Goal: Task Accomplishment & Management: Manage account settings

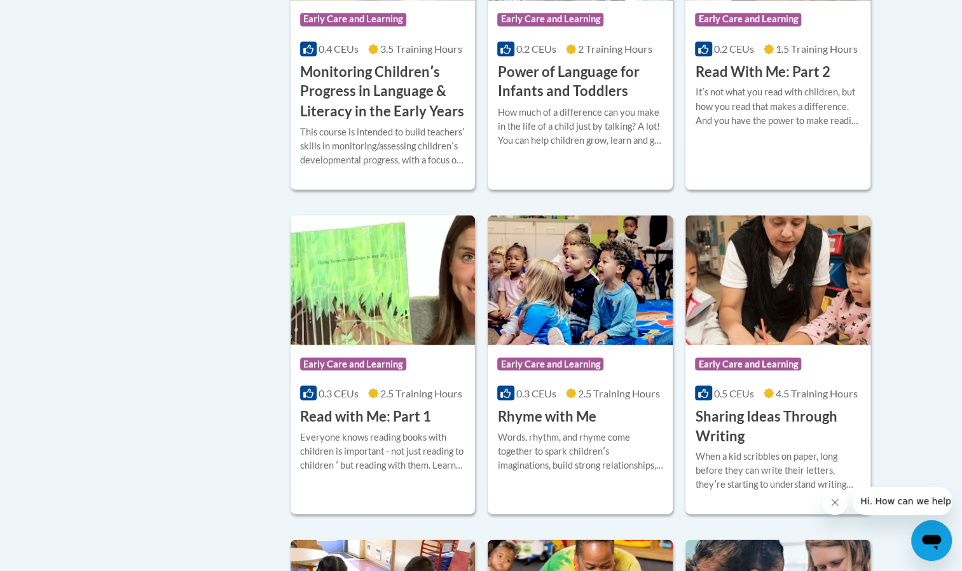
scroll to position [1342, 0]
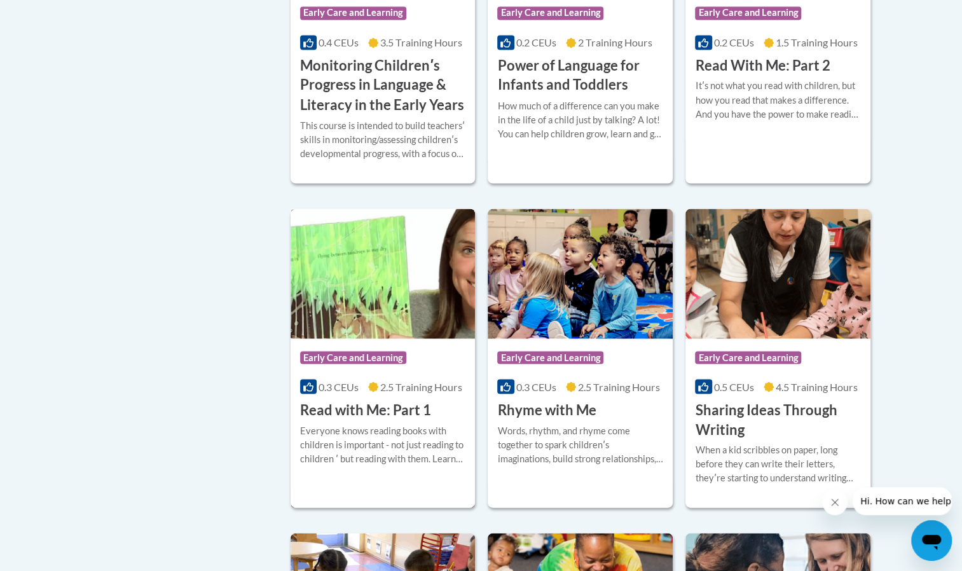
click at [418, 452] on div "Everyone knows reading books with children is important - not just reading to c…" at bounding box center [383, 444] width 166 height 42
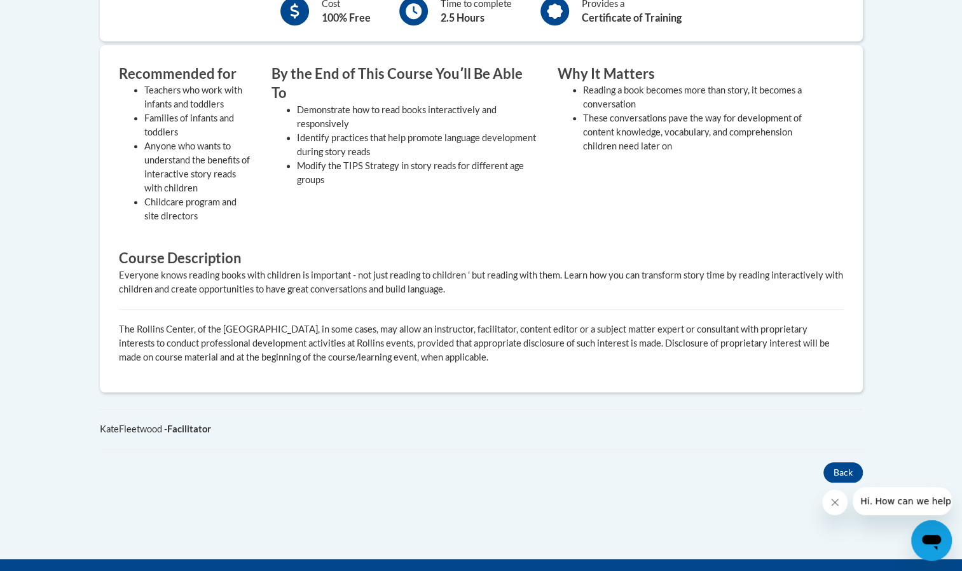
scroll to position [501, 0]
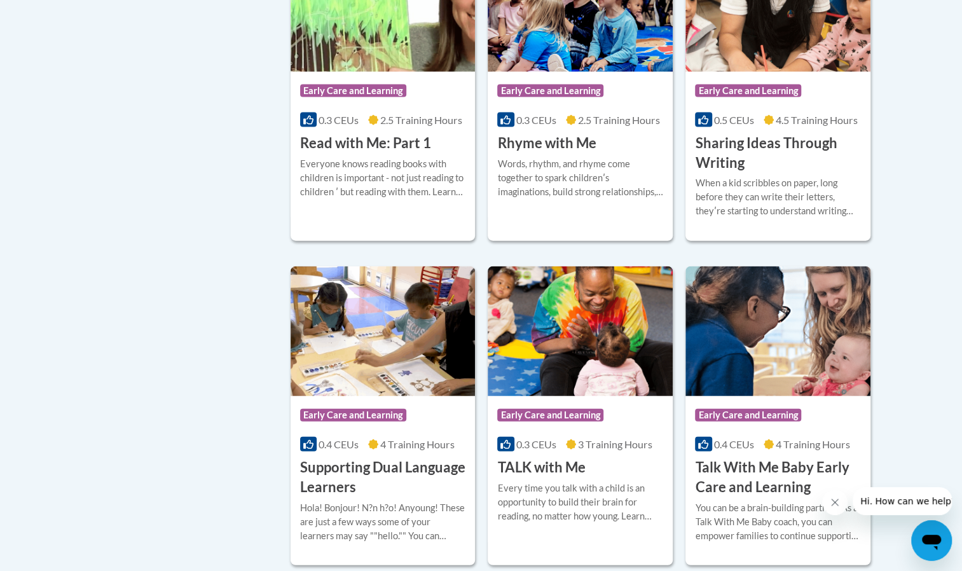
scroll to position [1588, 0]
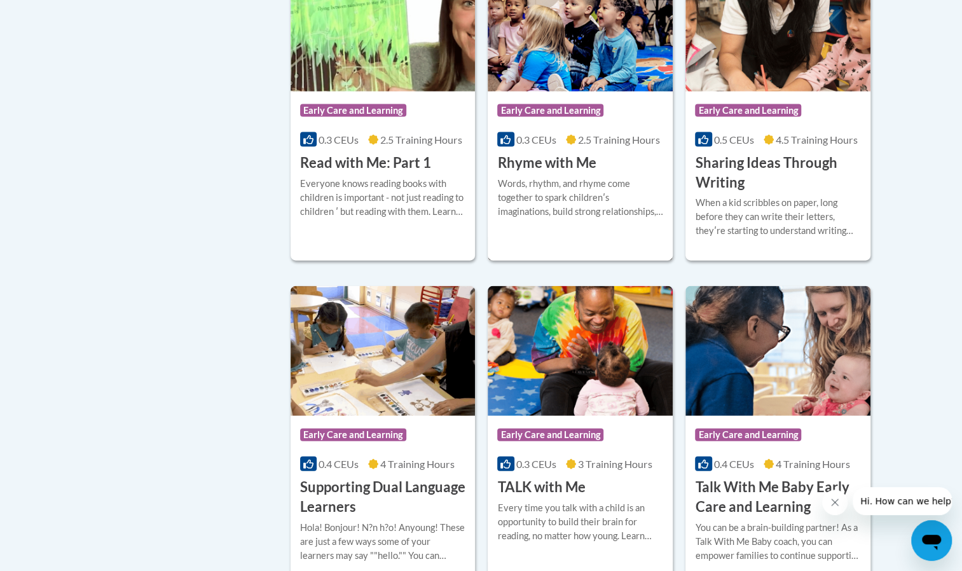
click at [571, 205] on div "Words, rhythm, and rhyme come together to spark childrenʹs imaginations, build …" at bounding box center [580, 198] width 166 height 42
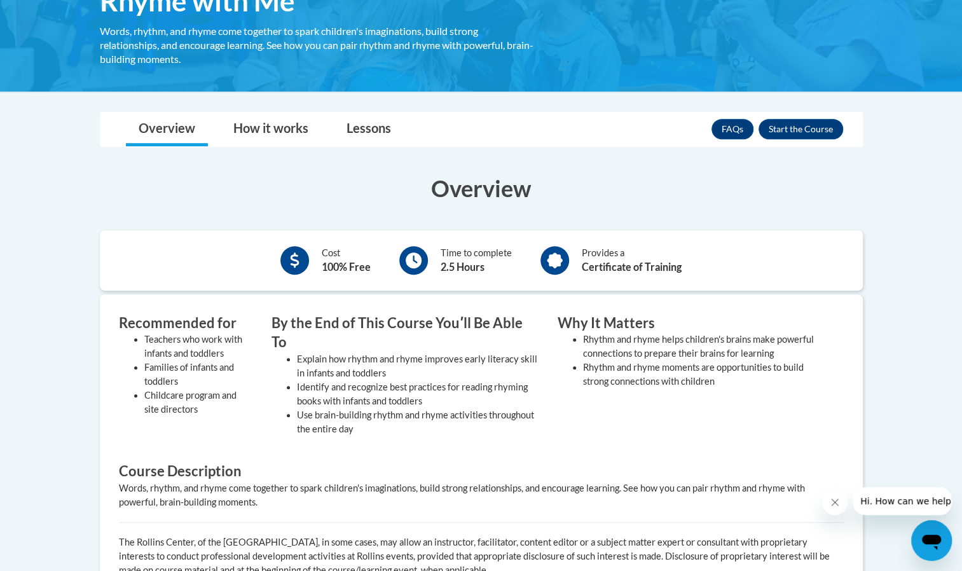
scroll to position [244, 0]
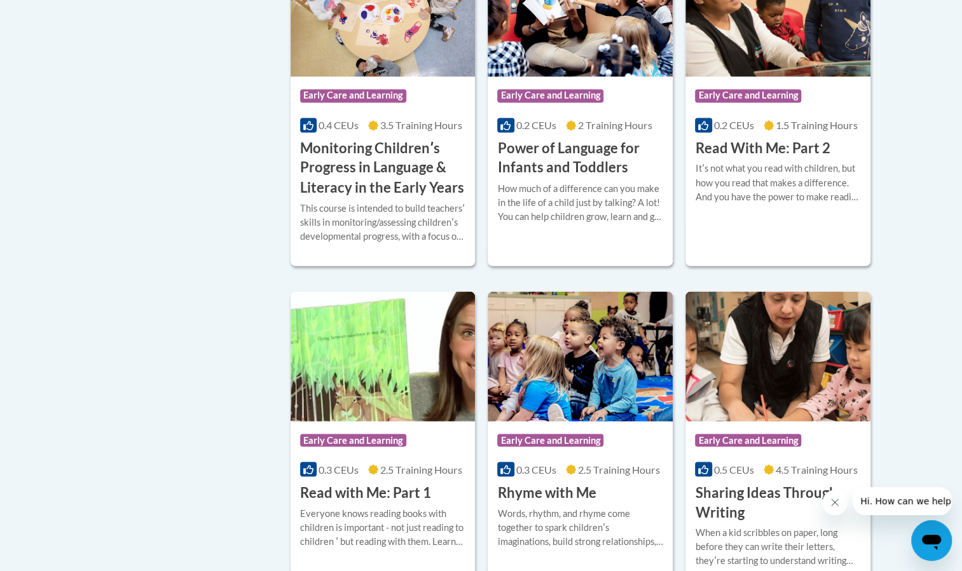
scroll to position [1213, 0]
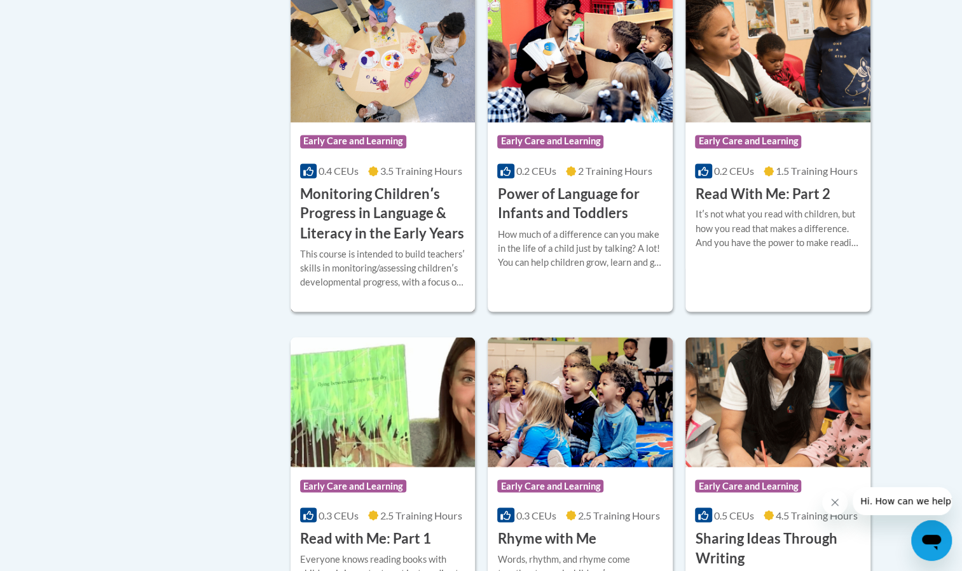
click at [424, 243] on h3 "Monitoring Childrenʹs Progress in Language & Literacy in the Early Years" at bounding box center [383, 213] width 166 height 58
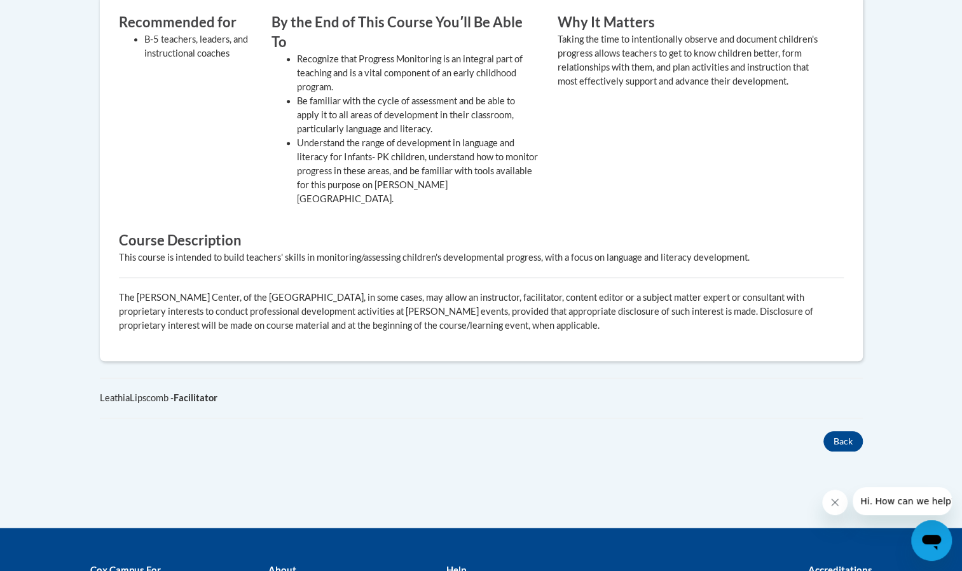
scroll to position [593, 0]
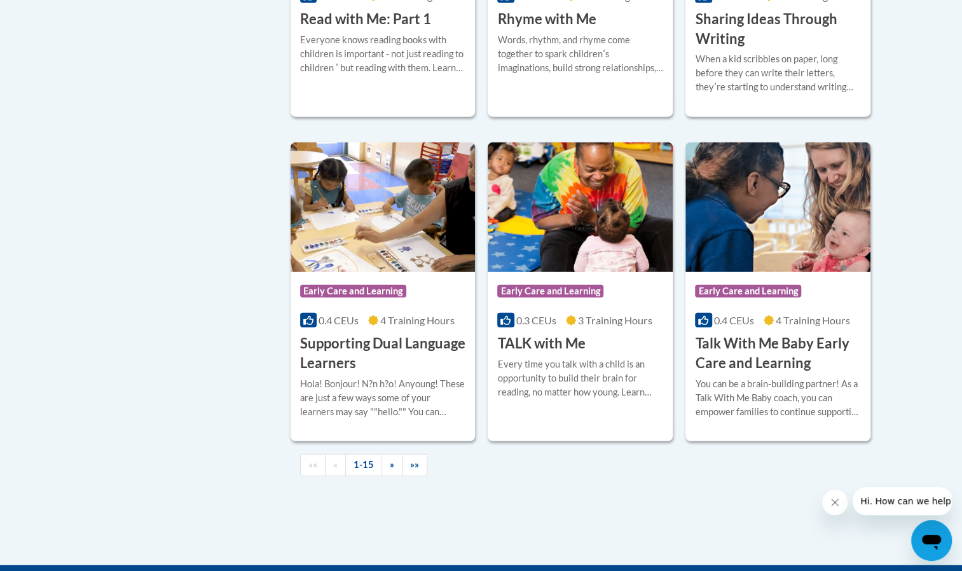
scroll to position [1952, 0]
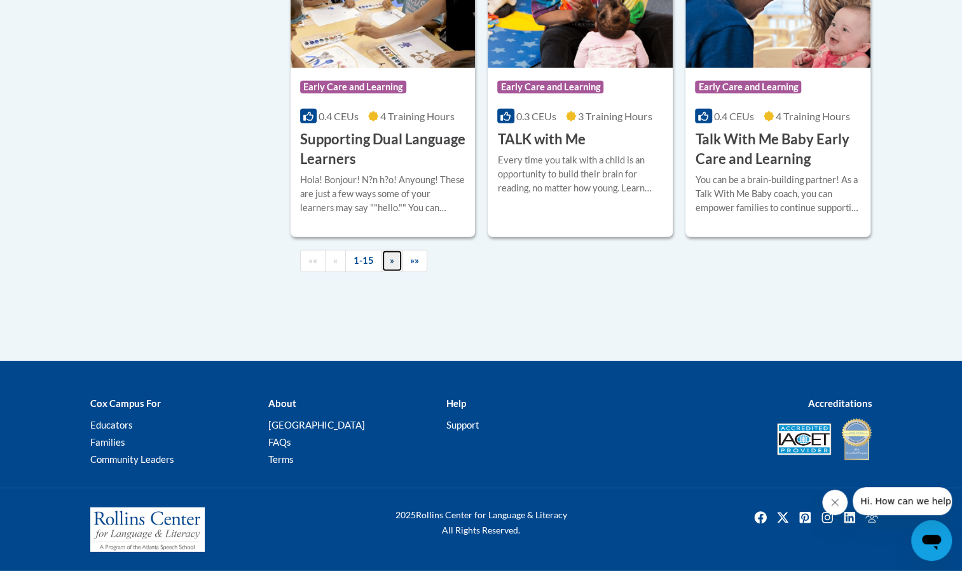
click at [390, 262] on span "»" at bounding box center [392, 260] width 4 height 11
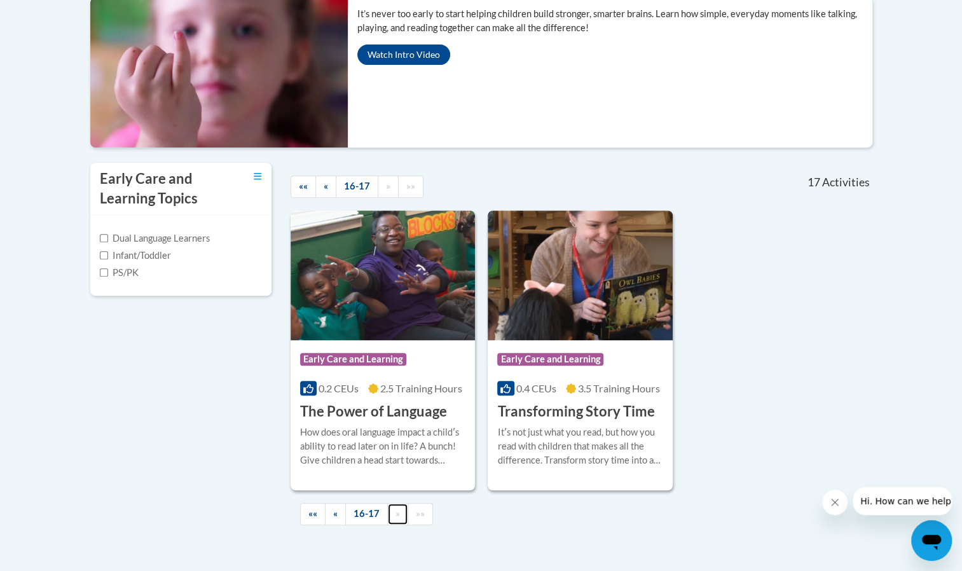
scroll to position [289, 0]
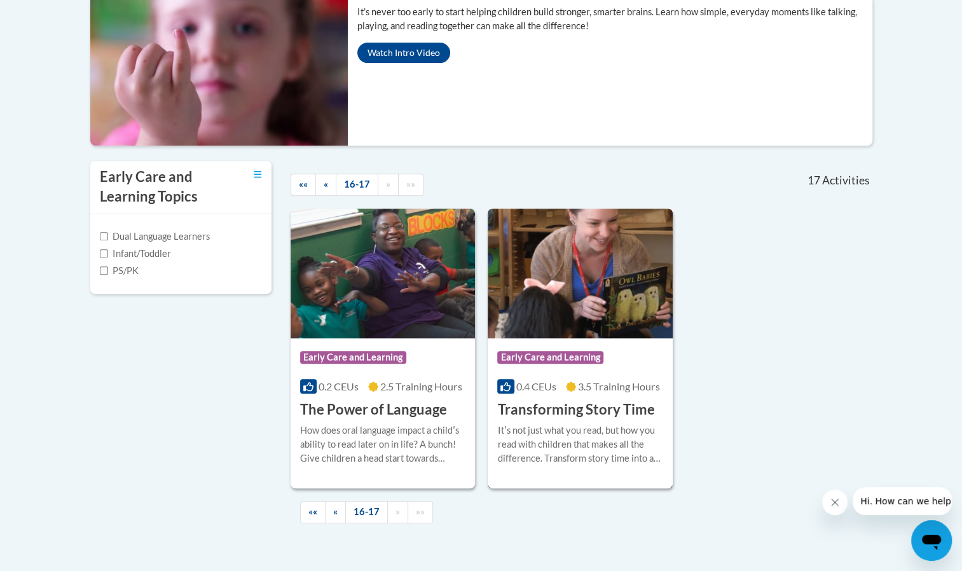
click at [581, 330] on img at bounding box center [580, 274] width 185 height 130
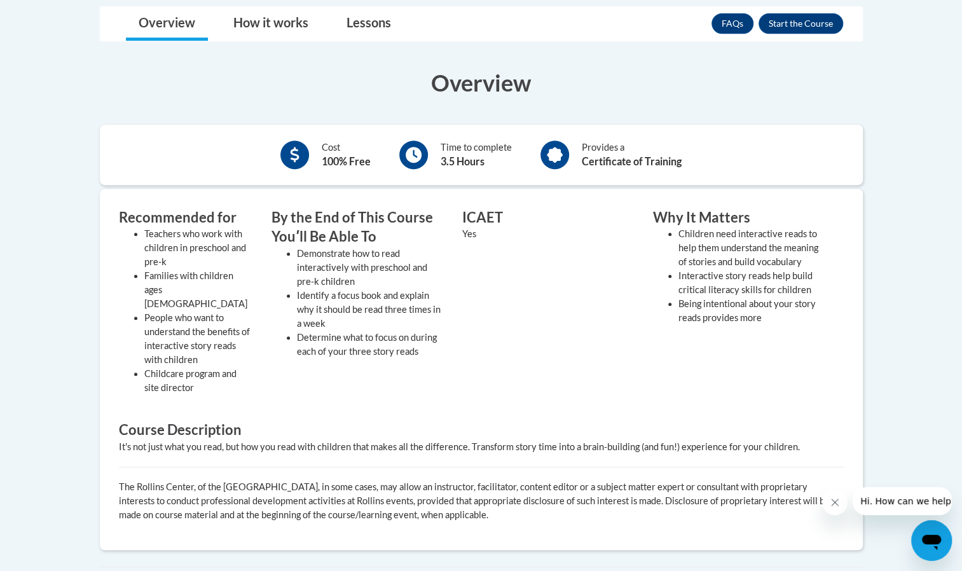
scroll to position [333, 0]
click at [785, 22] on button "Enroll" at bounding box center [801, 24] width 85 height 20
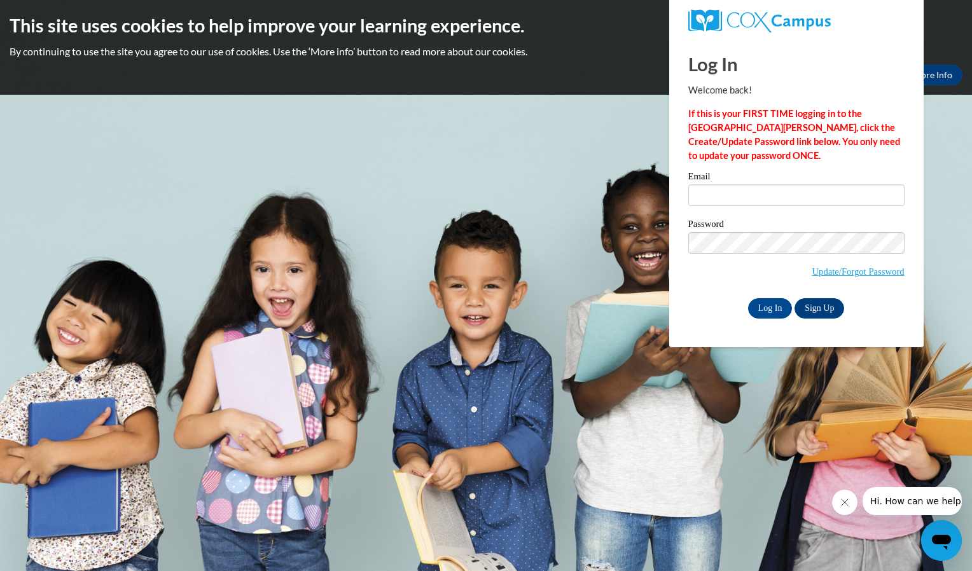
click at [734, 104] on div "Welcome back! If this is your FIRST TIME logging in to the NEW Cox Campus, clic…" at bounding box center [796, 122] width 216 height 79
click at [836, 270] on link "Update/Forgot Password" at bounding box center [858, 271] width 92 height 10
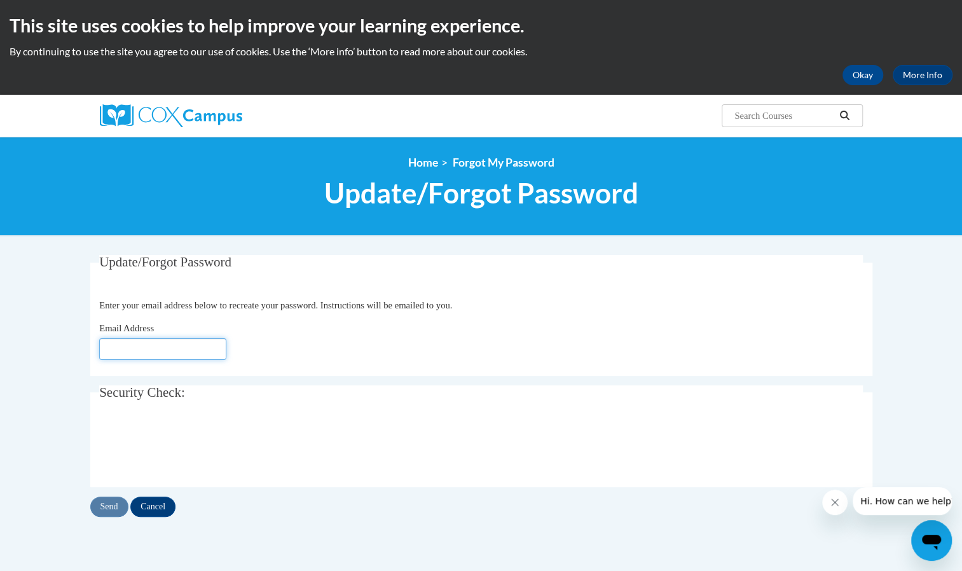
click at [187, 348] on input "Email Address" at bounding box center [162, 349] width 127 height 22
type input "[PERSON_NAME][EMAIL_ADDRESS][DOMAIN_NAME]"
click at [114, 511] on input "Send" at bounding box center [109, 507] width 38 height 20
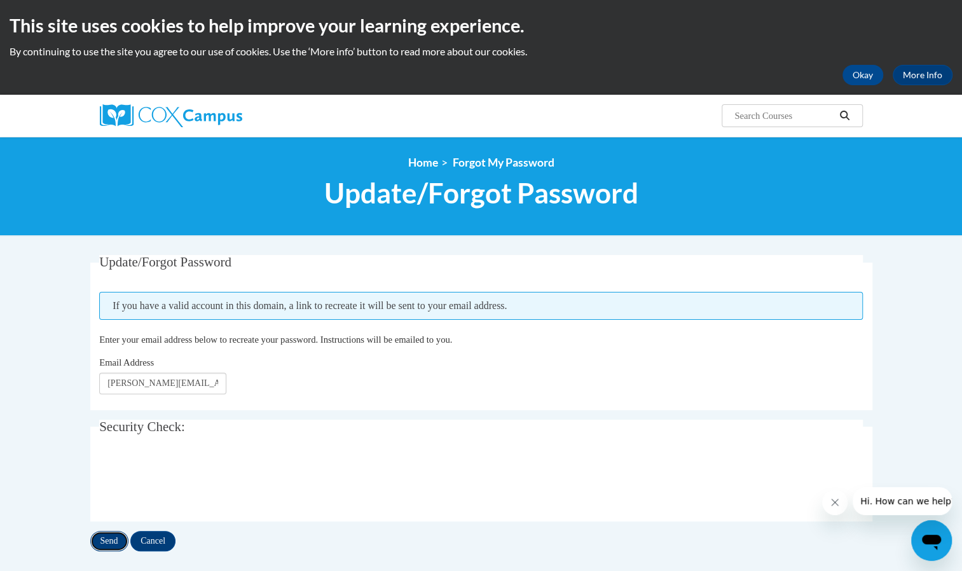
click at [106, 541] on input "Send" at bounding box center [109, 541] width 38 height 20
click at [172, 382] on input "[PERSON_NAME][EMAIL_ADDRESS][DOMAIN_NAME]" at bounding box center [162, 384] width 127 height 22
click at [263, 341] on span "Enter your email address below to recreate your password. Instructions will be …" at bounding box center [275, 339] width 353 height 10
click at [112, 549] on input "Send" at bounding box center [109, 541] width 38 height 20
drag, startPoint x: 406, startPoint y: 306, endPoint x: 420, endPoint y: 281, distance: 29.0
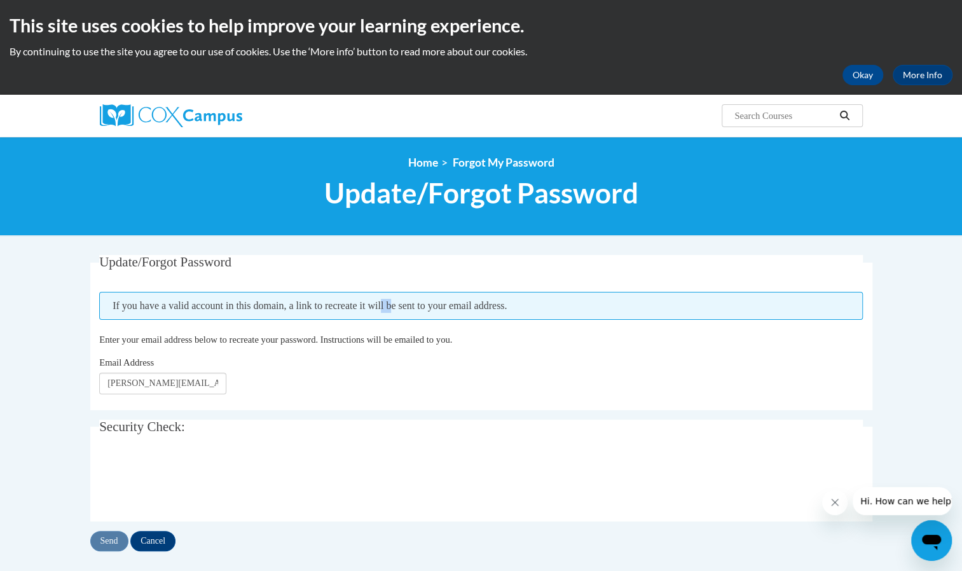
click at [420, 281] on fieldset "Update/Forgot Password Please enter your email address If you have a valid acco…" at bounding box center [481, 332] width 782 height 155
drag, startPoint x: 420, startPoint y: 281, endPoint x: 499, endPoint y: 340, distance: 98.7
click at [499, 340] on p "Enter your email address below to recreate your password. Instructions will be …" at bounding box center [481, 340] width 764 height 14
click at [167, 380] on input "melissa.cooper@epsteinatlanta.org" at bounding box center [162, 384] width 127 height 22
click at [123, 398] on fieldset "Update/Forgot Password Please enter your email address If you have a valid acco…" at bounding box center [481, 332] width 782 height 155
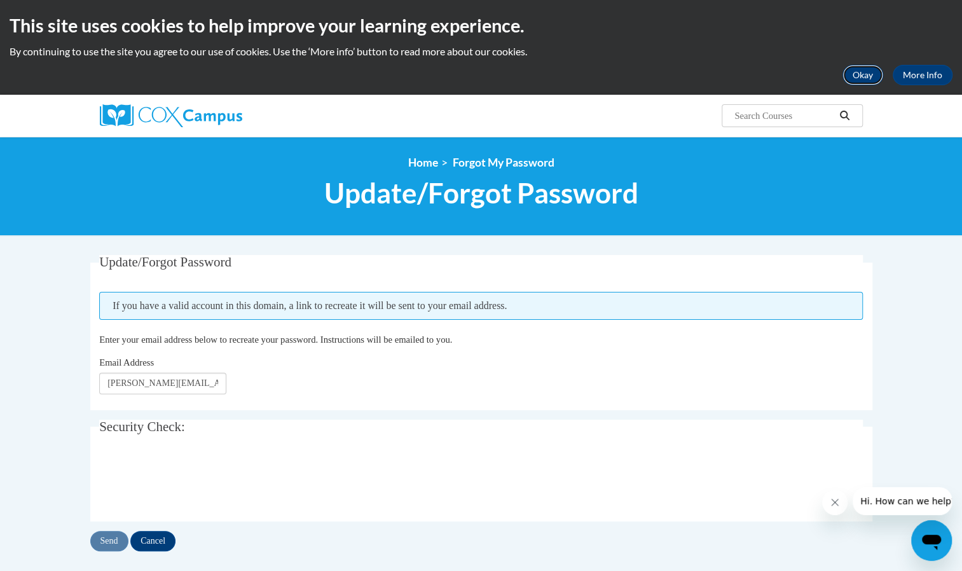
click at [861, 74] on button "Okay" at bounding box center [863, 75] width 41 height 20
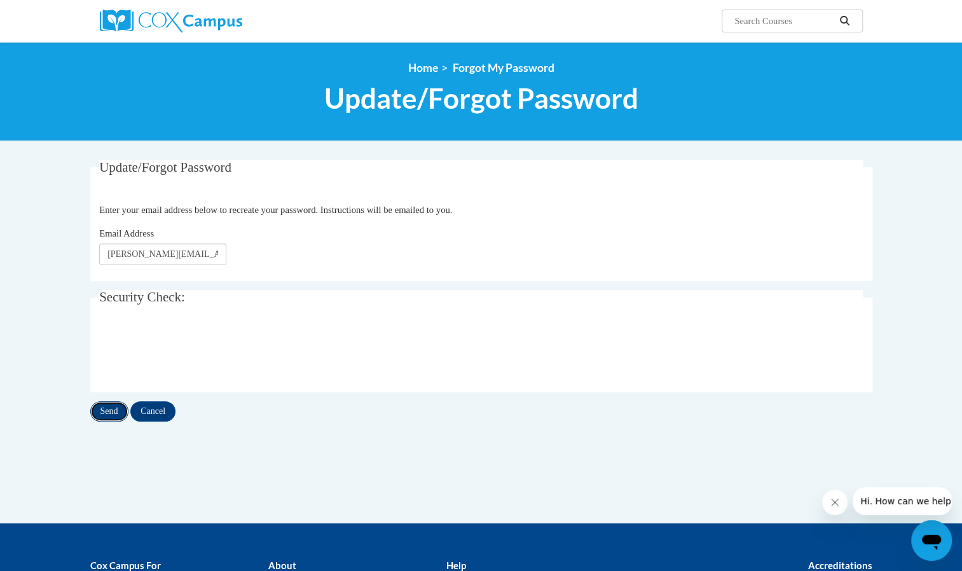
click at [113, 414] on input "Send" at bounding box center [109, 411] width 38 height 20
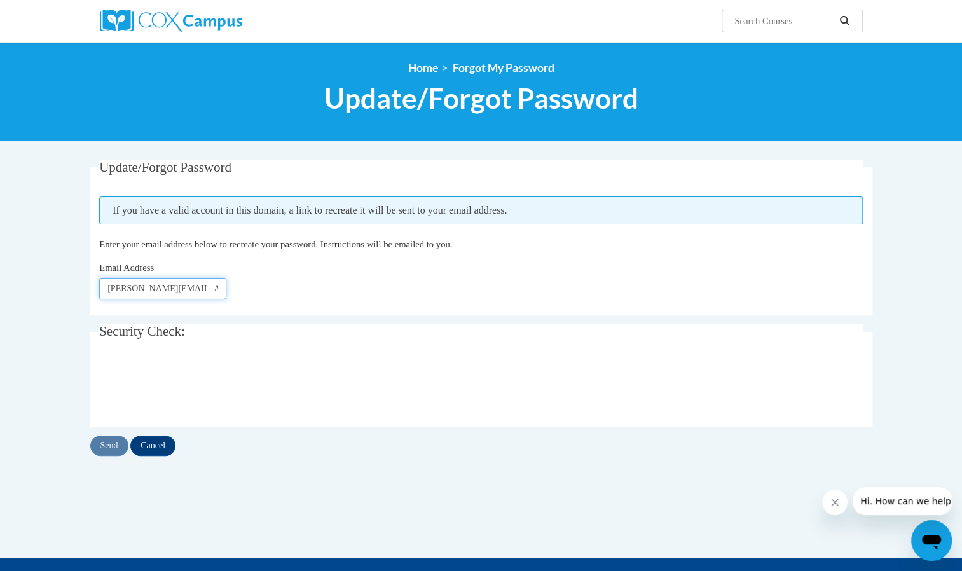
click at [210, 287] on input "melissa.cooper@epsteinatlanta.org" at bounding box center [162, 289] width 127 height 22
type input "[EMAIL_ADDRESS][DOMAIN_NAME]"
click at [107, 446] on input "Send" at bounding box center [109, 446] width 38 height 20
